Goal: Book appointment/travel/reservation

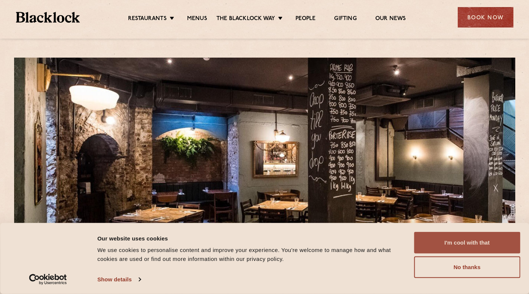
click at [445, 240] on button "I'm cool with that" at bounding box center [467, 243] width 106 height 22
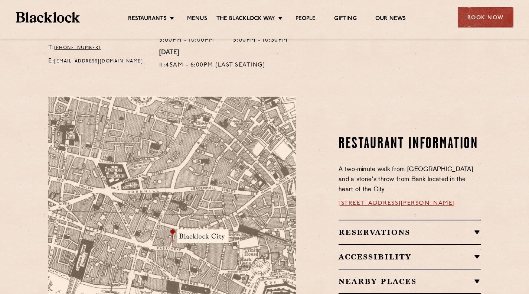
scroll to position [355, 0]
click at [392, 219] on div "Reservations RESERVATIONS We know that bookings are important for any occasions…" at bounding box center [410, 231] width 142 height 25
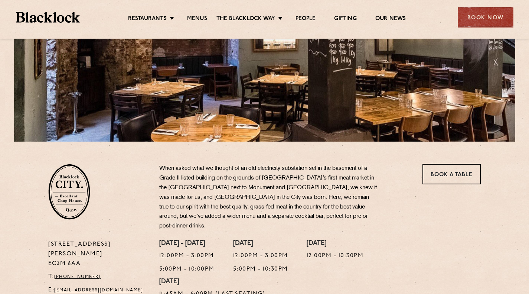
scroll to position [126, 0]
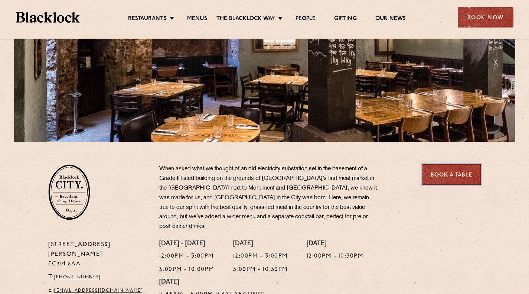
click at [438, 173] on link "Book a Table" at bounding box center [452, 174] width 58 height 20
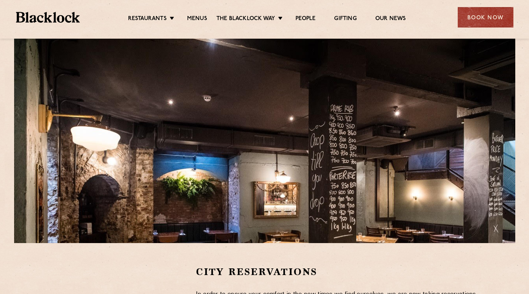
scroll to position [14, 0]
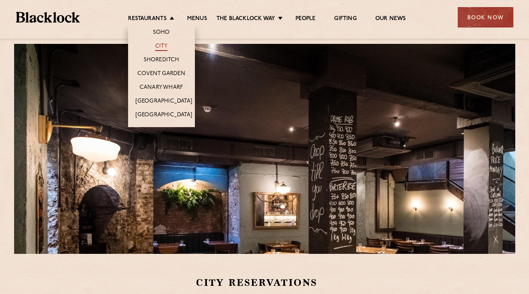
click at [163, 46] on link "City" at bounding box center [161, 47] width 13 height 8
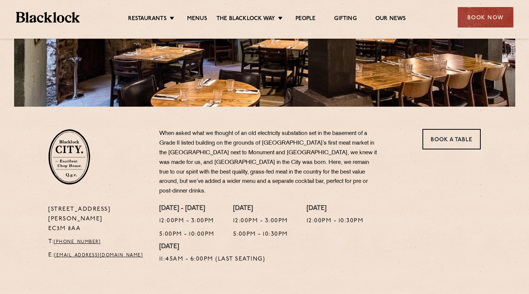
scroll to position [242, 0]
